Goal: Task Accomplishment & Management: Complete application form

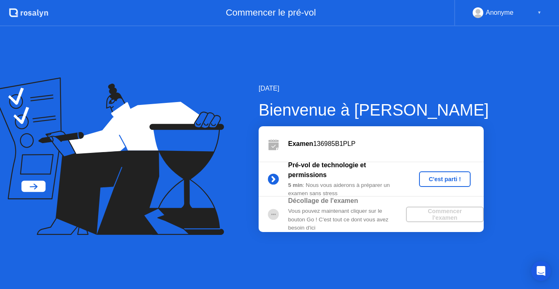
click at [451, 179] on div "C'est parti !" at bounding box center [445, 179] width 45 height 7
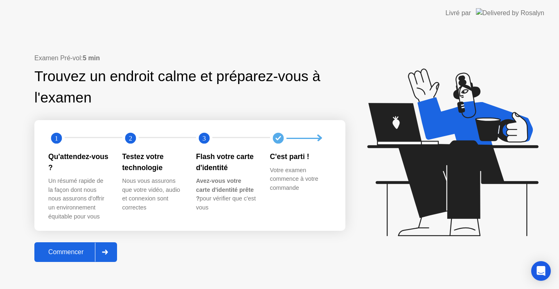
click at [71, 251] on div "Commencer" at bounding box center [66, 251] width 58 height 7
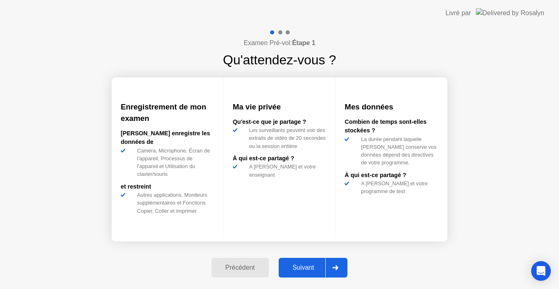
click at [303, 265] on div "Suivant" at bounding box center [303, 267] width 45 height 7
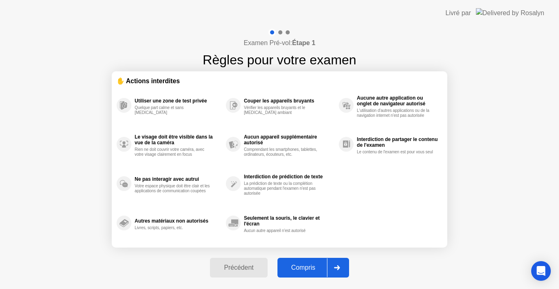
click at [306, 267] on div "Compris" at bounding box center [303, 267] width 47 height 7
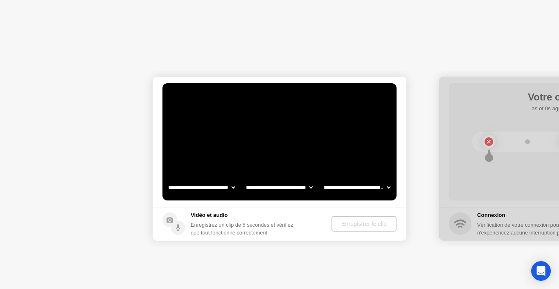
select select "**********"
select select "*******"
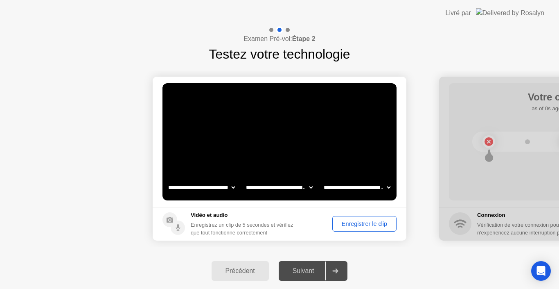
click at [358, 224] on div "Enregistrer le clip" at bounding box center [364, 223] width 59 height 7
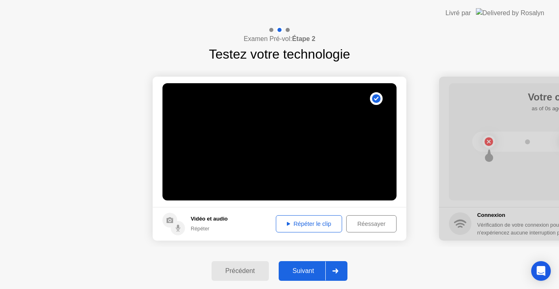
click at [297, 222] on div "Répéter le clip" at bounding box center [309, 223] width 61 height 7
click at [306, 273] on div "Suivant" at bounding box center [303, 270] width 45 height 7
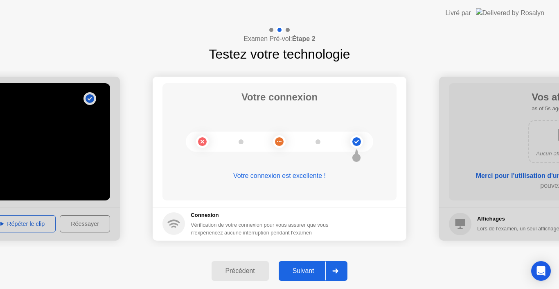
click at [306, 274] on div "Suivant" at bounding box center [303, 270] width 45 height 7
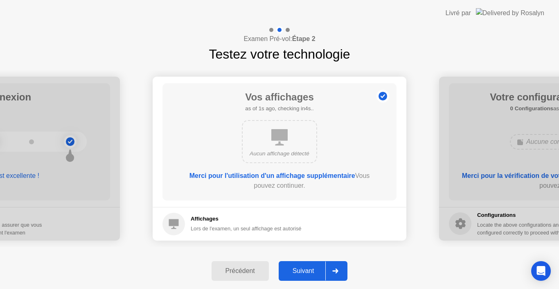
click at [306, 274] on div "Suivant" at bounding box center [303, 270] width 45 height 7
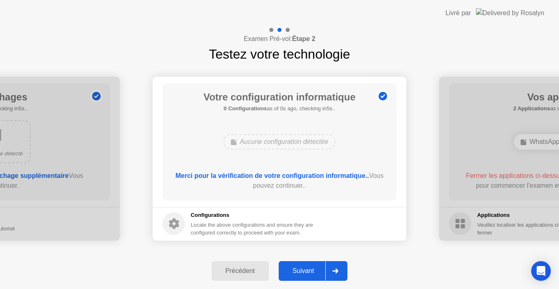
click at [306, 274] on div "Suivant" at bounding box center [303, 270] width 45 height 7
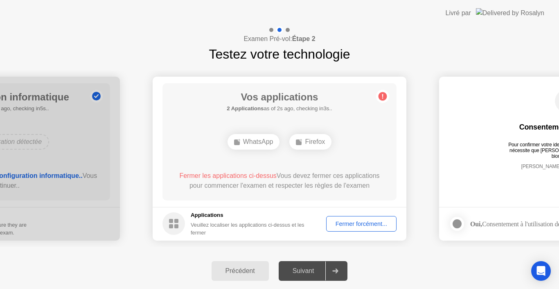
click at [364, 226] on div "Fermer forcément..." at bounding box center [361, 223] width 65 height 7
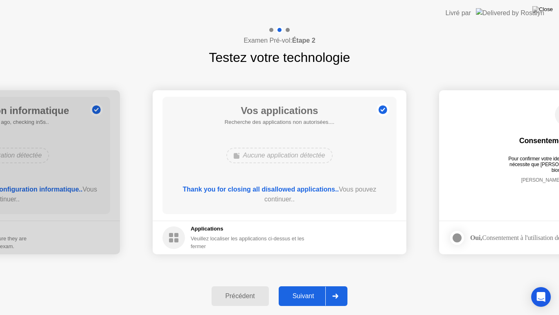
click at [298, 288] on div "Suivant" at bounding box center [303, 295] width 45 height 7
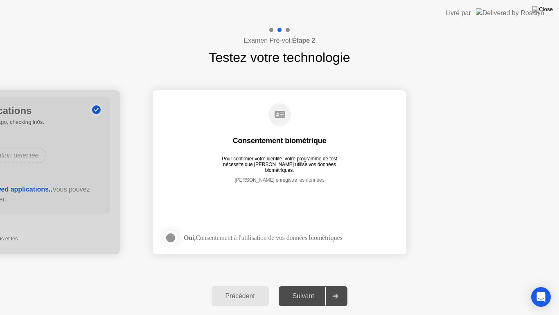
click at [171, 237] on div at bounding box center [171, 238] width 10 height 10
click at [308, 288] on div "Suivant" at bounding box center [303, 295] width 45 height 7
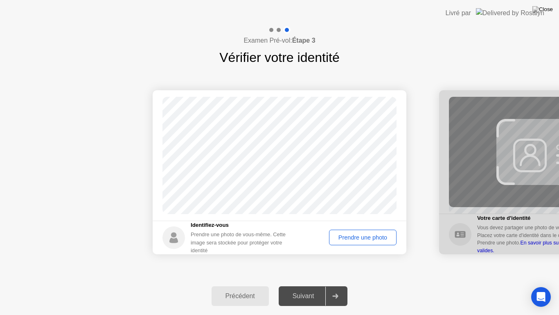
drag, startPoint x: 308, startPoint y: 293, endPoint x: 430, endPoint y: 222, distance: 142.3
click at [430, 222] on div "Examen Pré-vol: Étape 3 Vérifier votre identité Succès Photo correcte Identifie…" at bounding box center [279, 170] width 559 height 288
click at [373, 238] on div "Prendre une photo" at bounding box center [363, 237] width 62 height 7
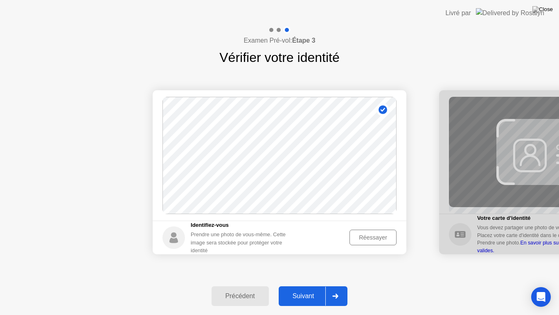
click at [308, 288] on div "Suivant" at bounding box center [303, 295] width 45 height 7
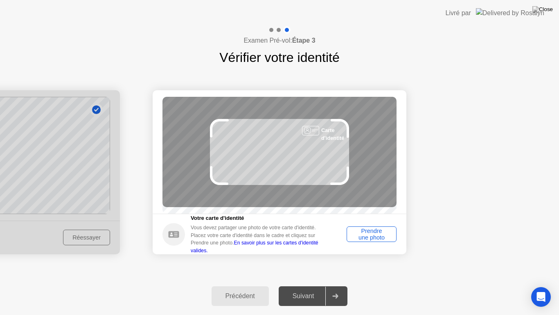
click at [378, 238] on div "Prendre une photo" at bounding box center [372, 233] width 44 height 13
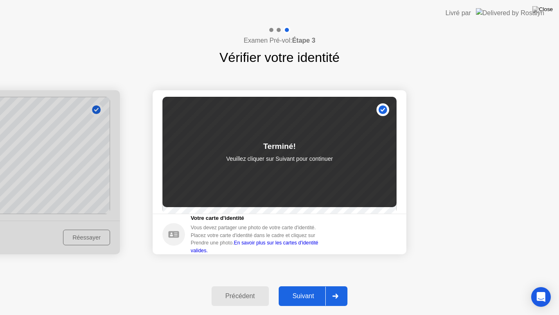
click at [307, 288] on div "Suivant" at bounding box center [303, 295] width 45 height 7
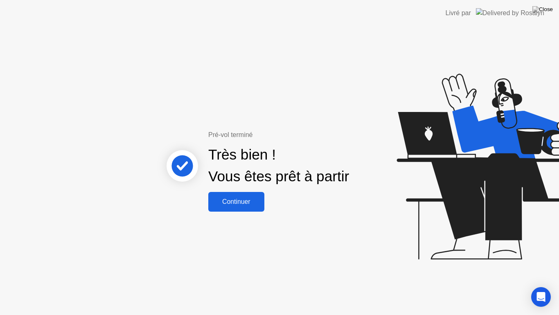
click at [243, 203] on div "Continuer" at bounding box center [236, 201] width 51 height 7
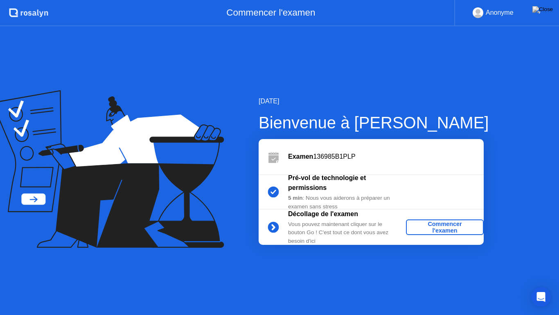
click at [445, 225] on div "Commencer l'examen" at bounding box center [445, 226] width 71 height 13
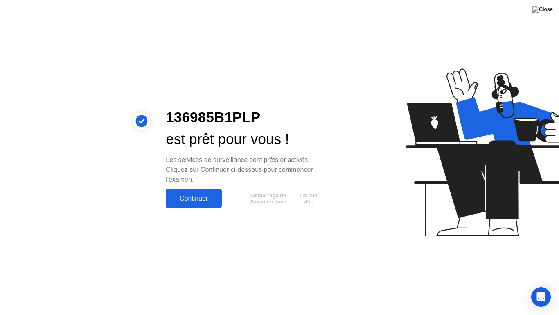
click at [193, 197] on div "Continuer" at bounding box center [193, 198] width 51 height 7
